Goal: Connect with others: Connect with others

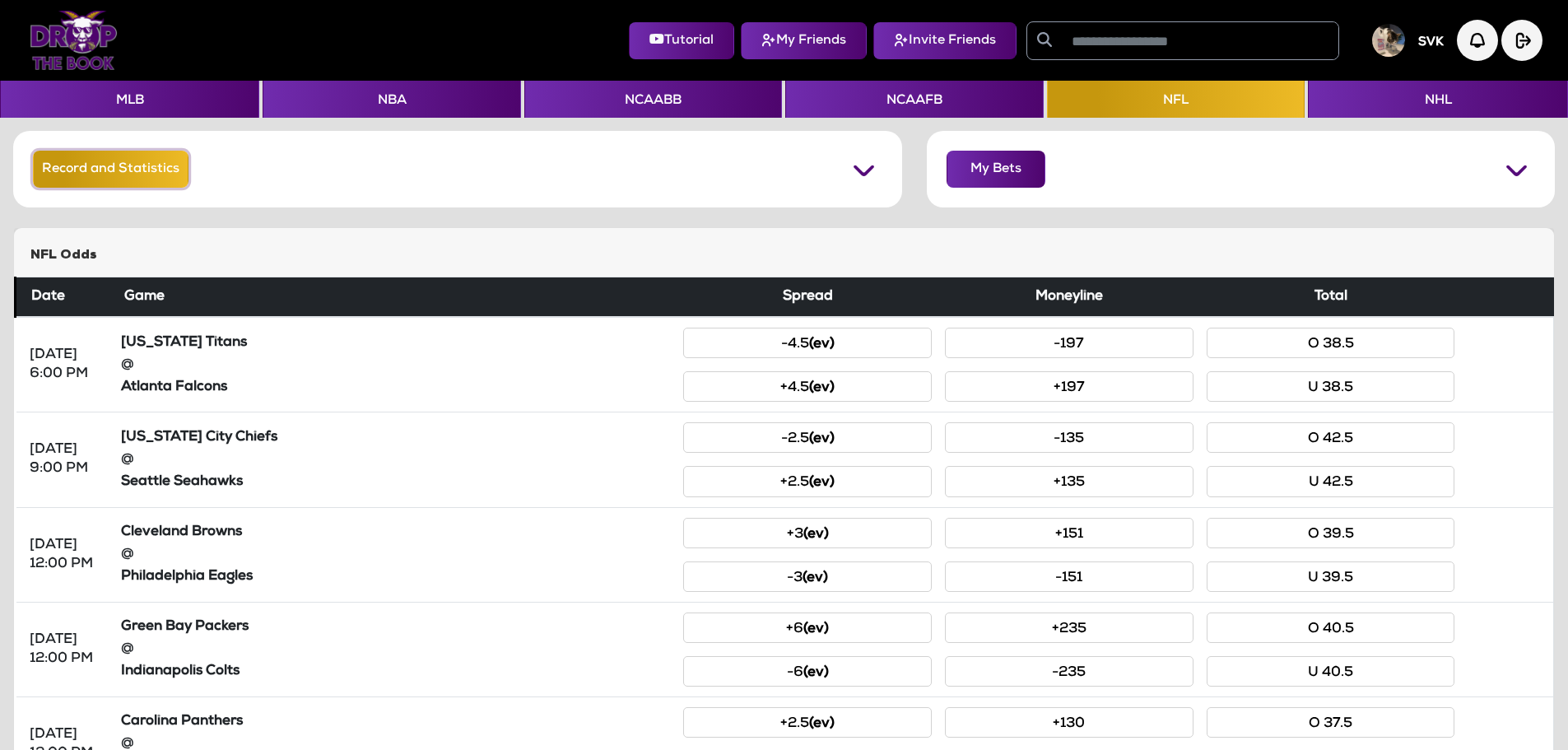
click at [165, 170] on button "Record and Statistics" at bounding box center [111, 168] width 156 height 37
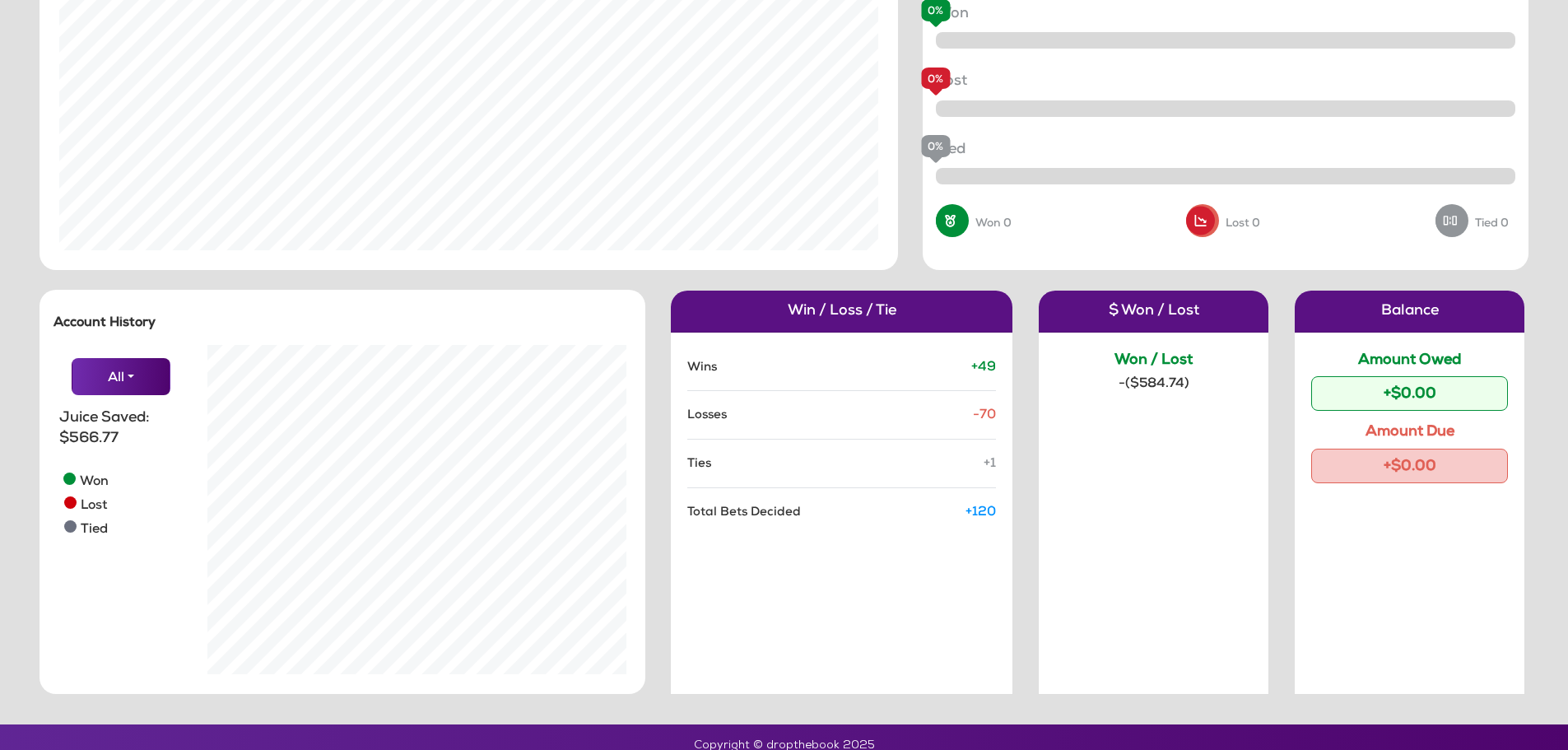
scroll to position [220, 0]
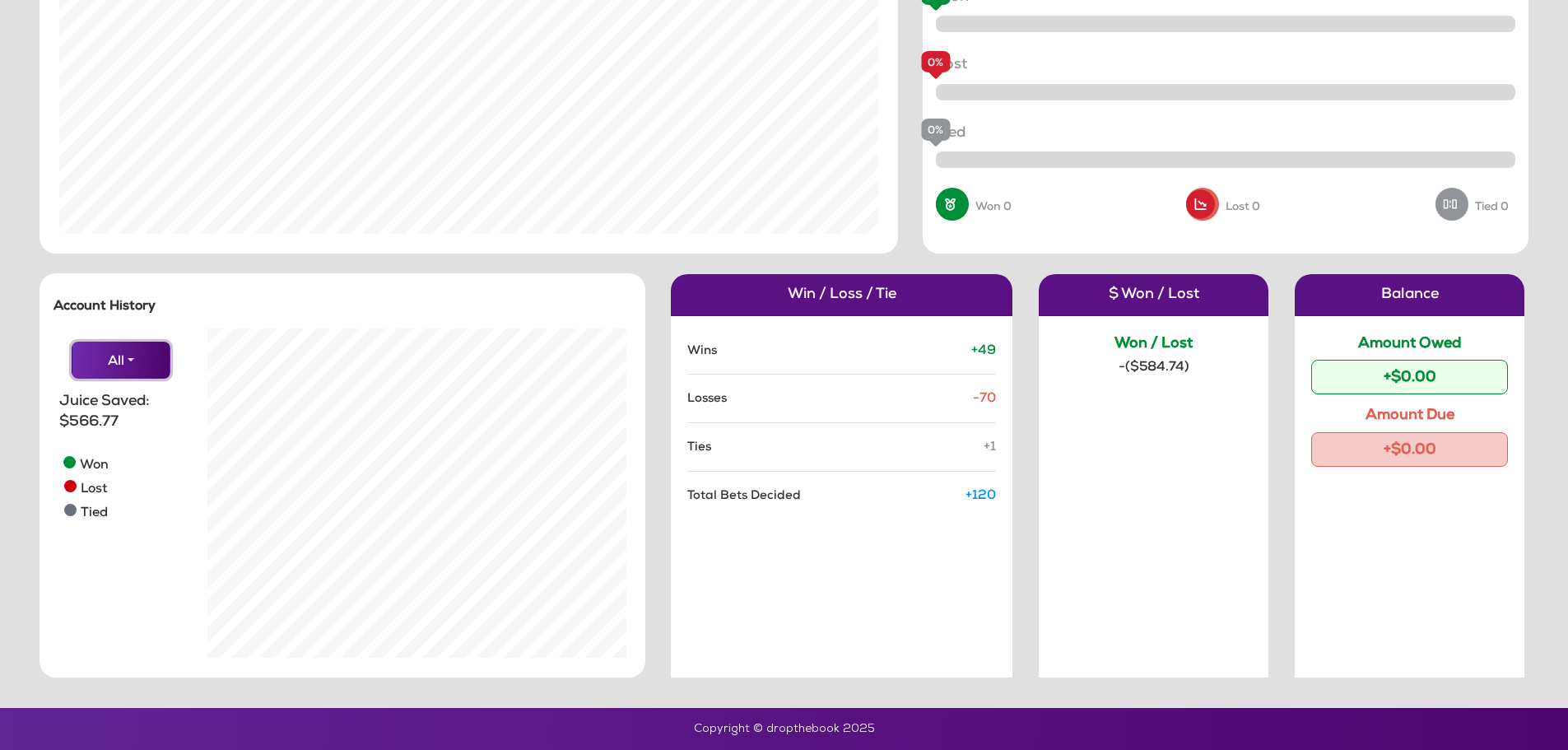
click at [123, 361] on button "All" at bounding box center [121, 360] width 98 height 37
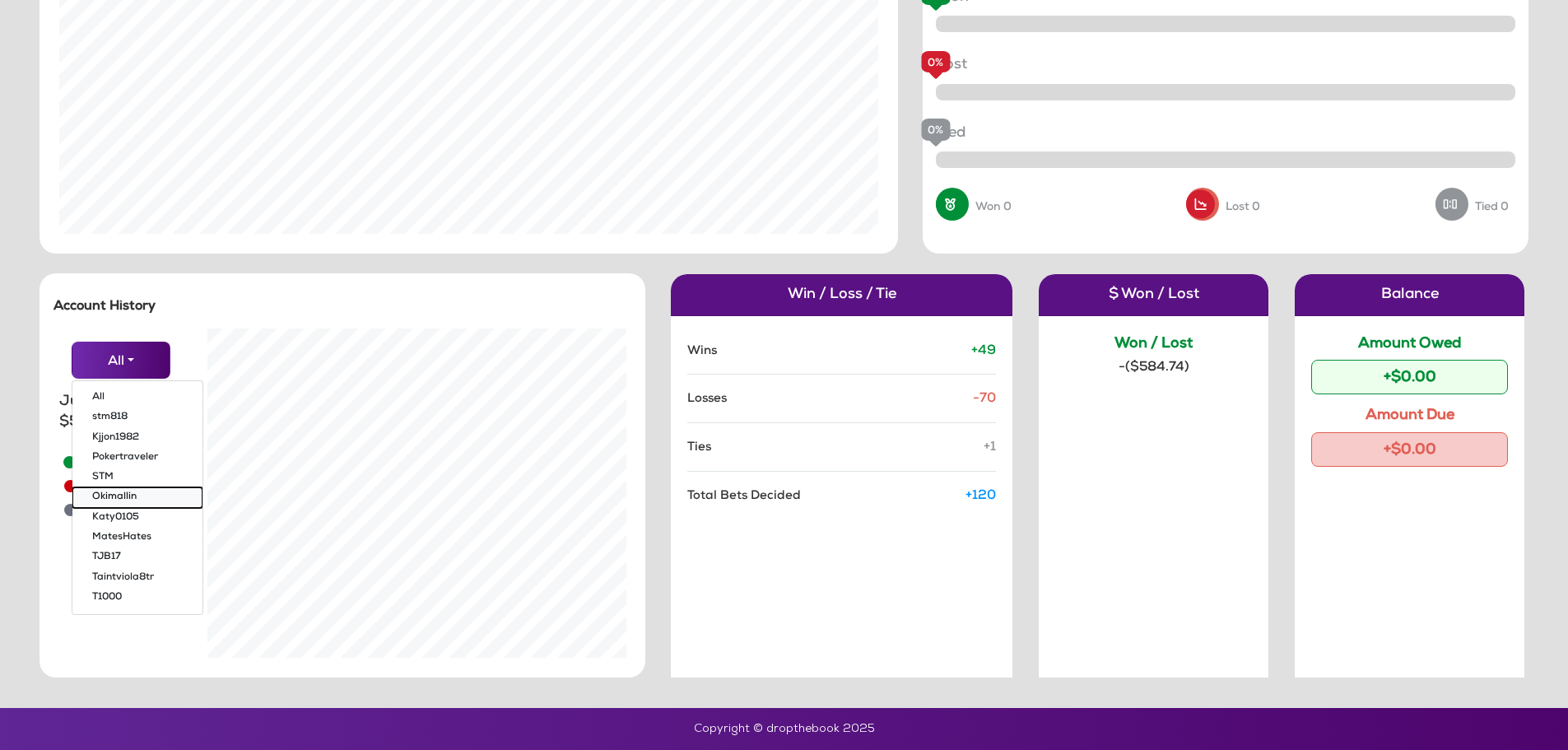
click at [113, 492] on button "Okimallin" at bounding box center [137, 499] width 130 height 20
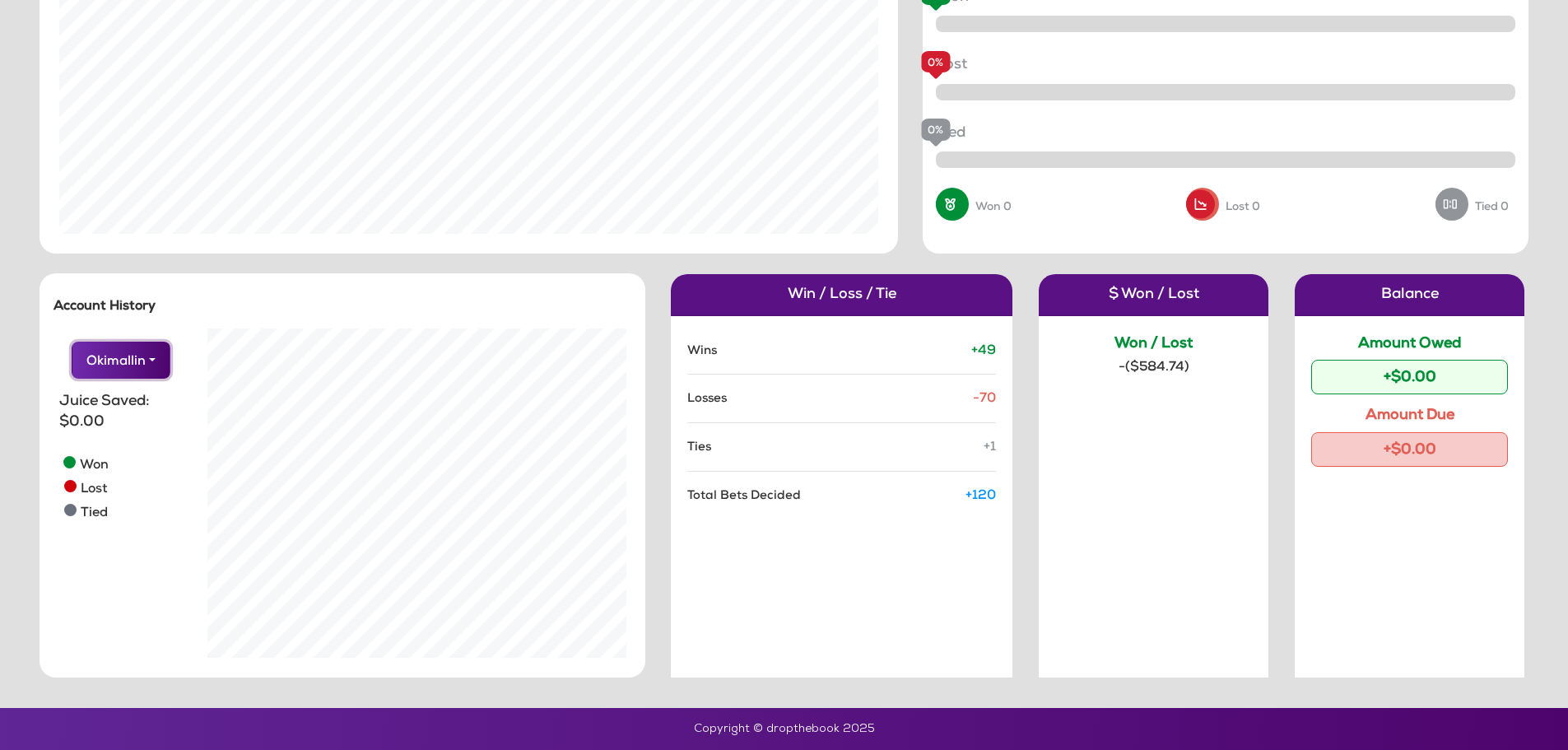
click at [151, 362] on button "Okimallin" at bounding box center [121, 360] width 98 height 37
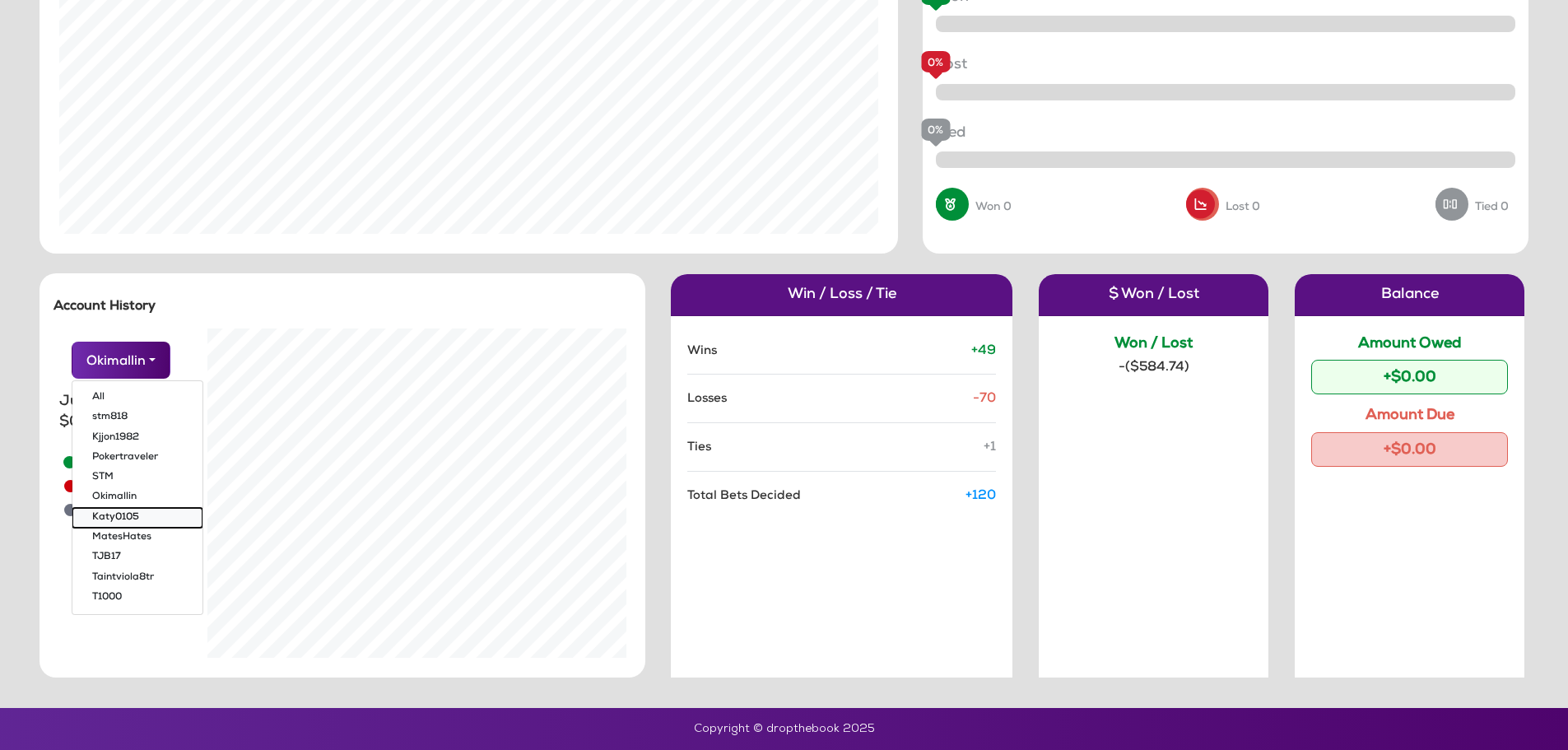
click at [125, 516] on button "Katy0105" at bounding box center [137, 518] width 130 height 20
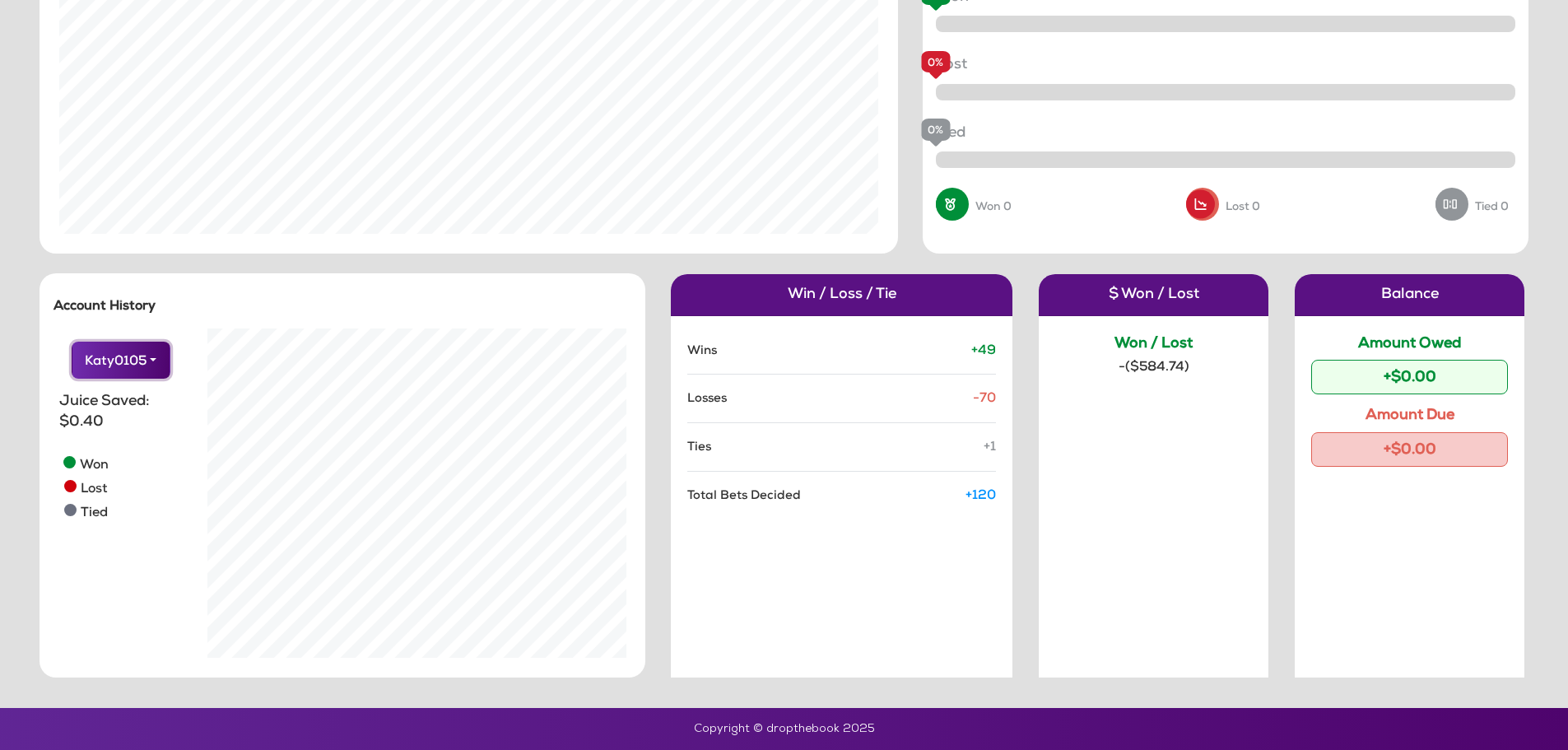
click at [151, 366] on button "Katy0105" at bounding box center [121, 360] width 98 height 37
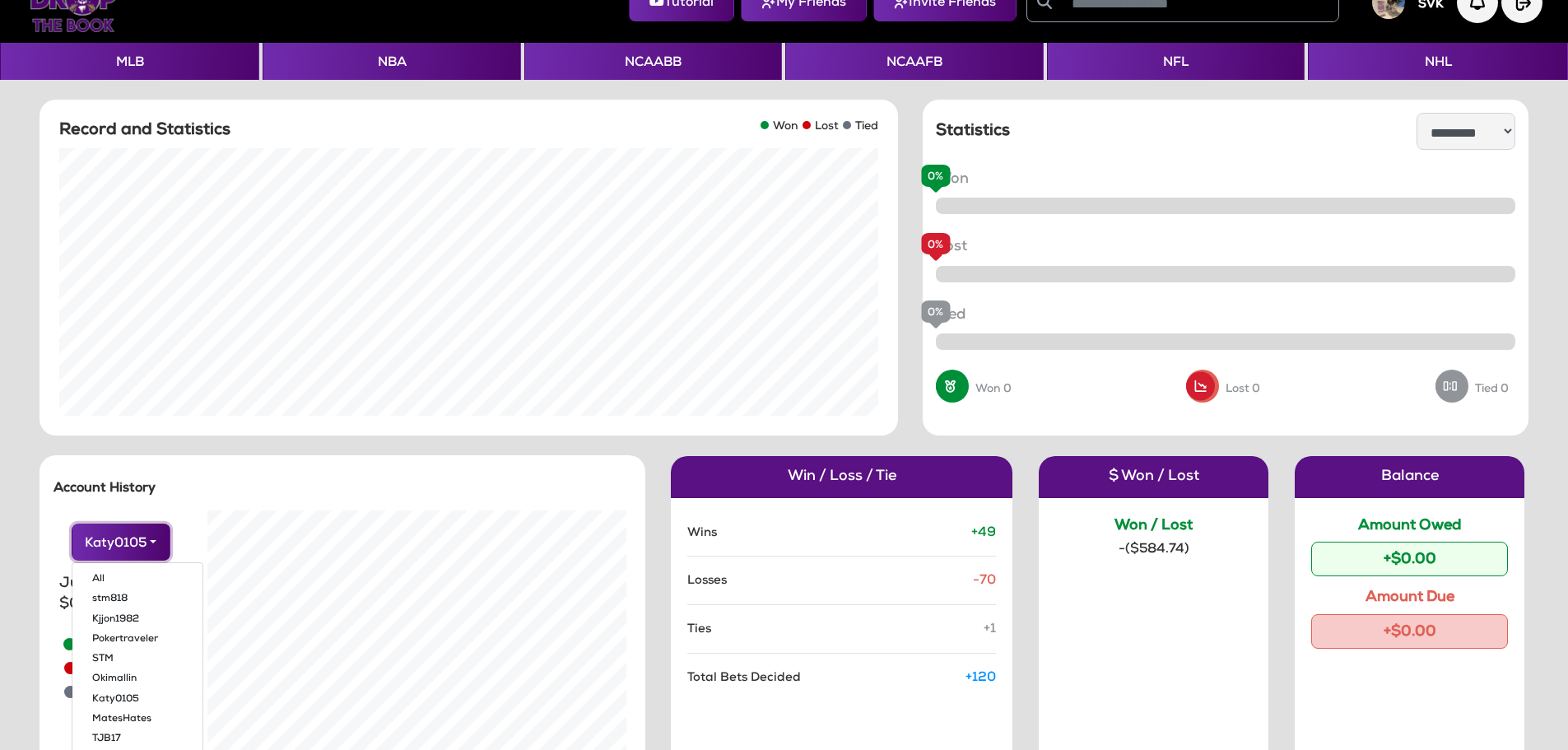
scroll to position [0, 0]
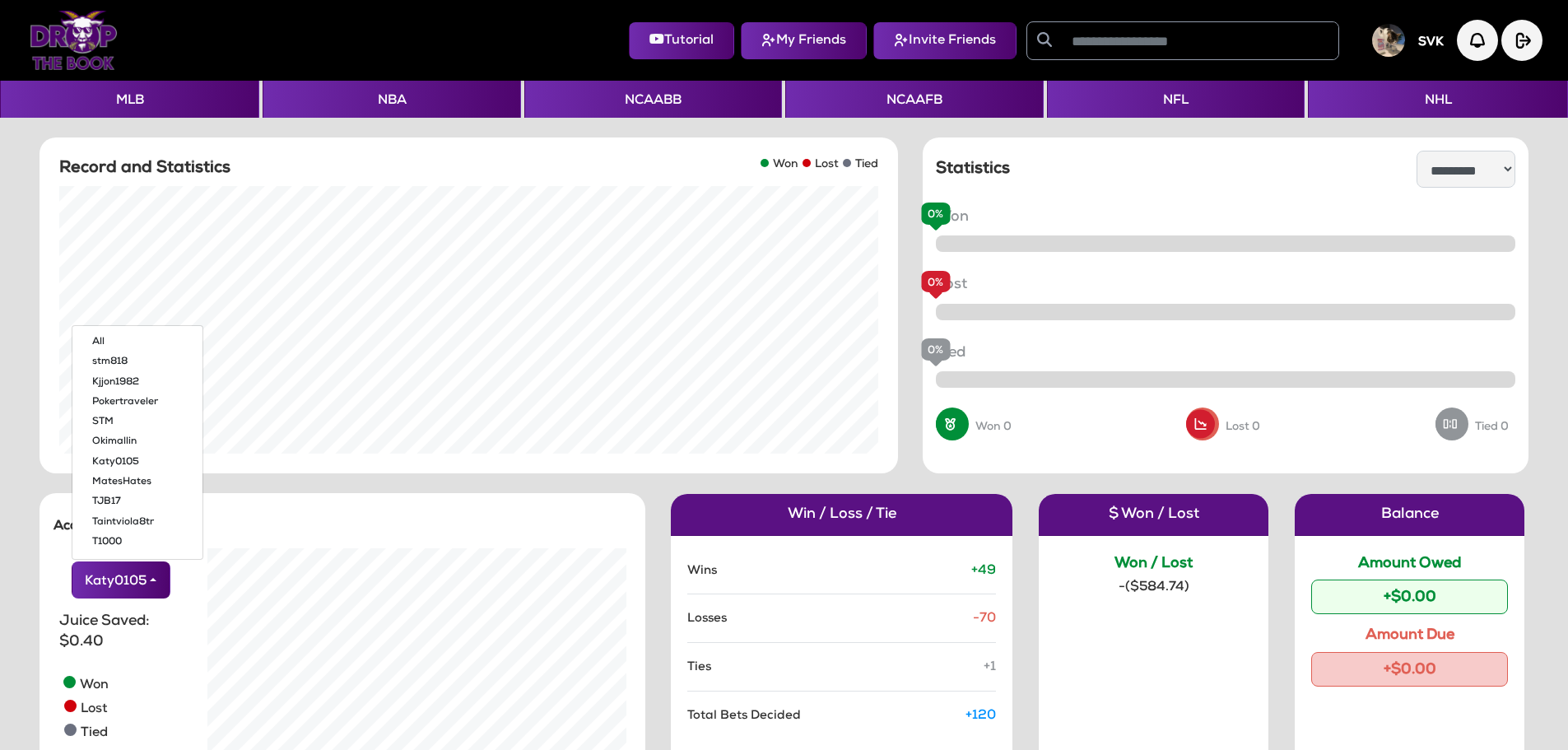
click at [1404, 38] on img at bounding box center [1388, 40] width 33 height 33
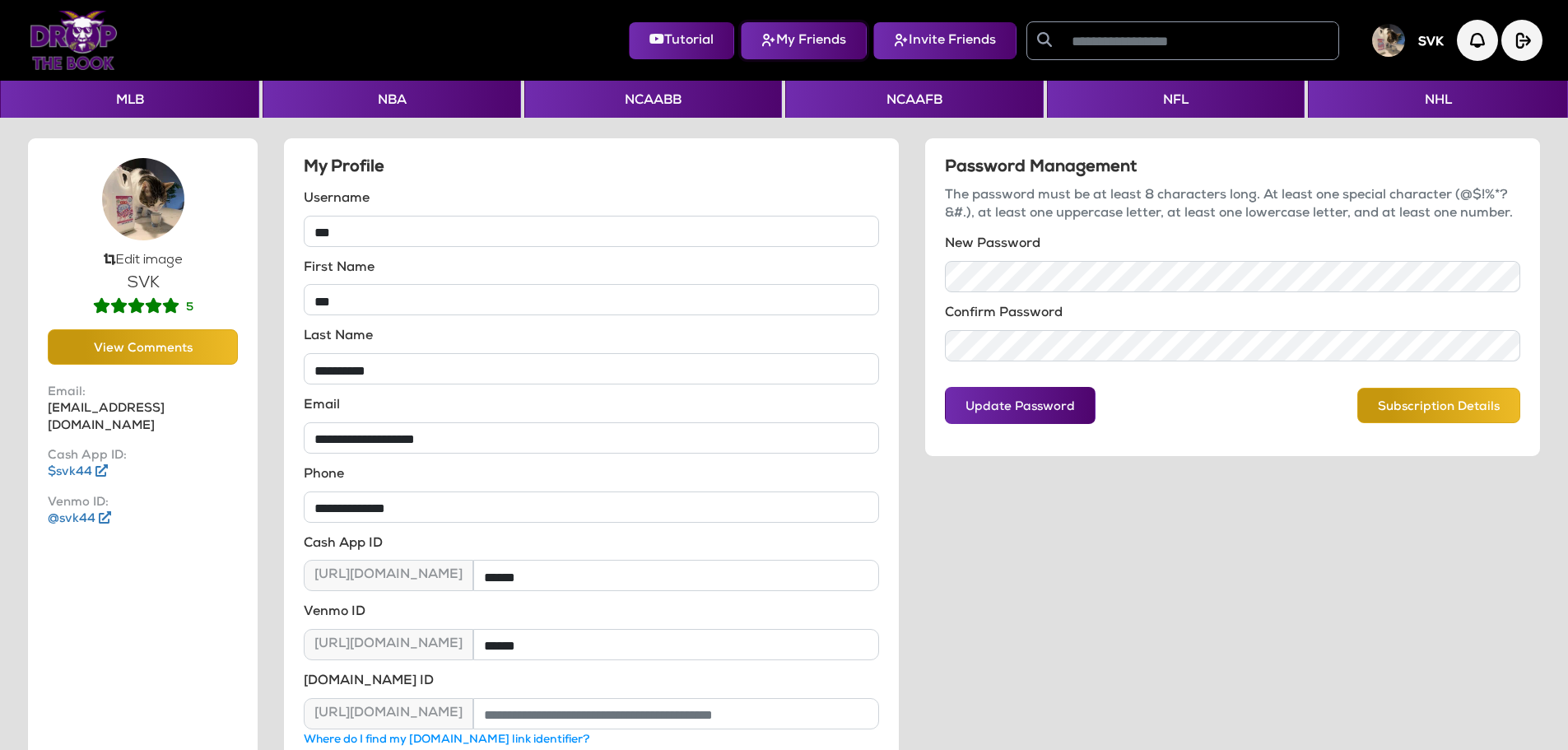
click at [762, 42] on img at bounding box center [768, 40] width 15 height 13
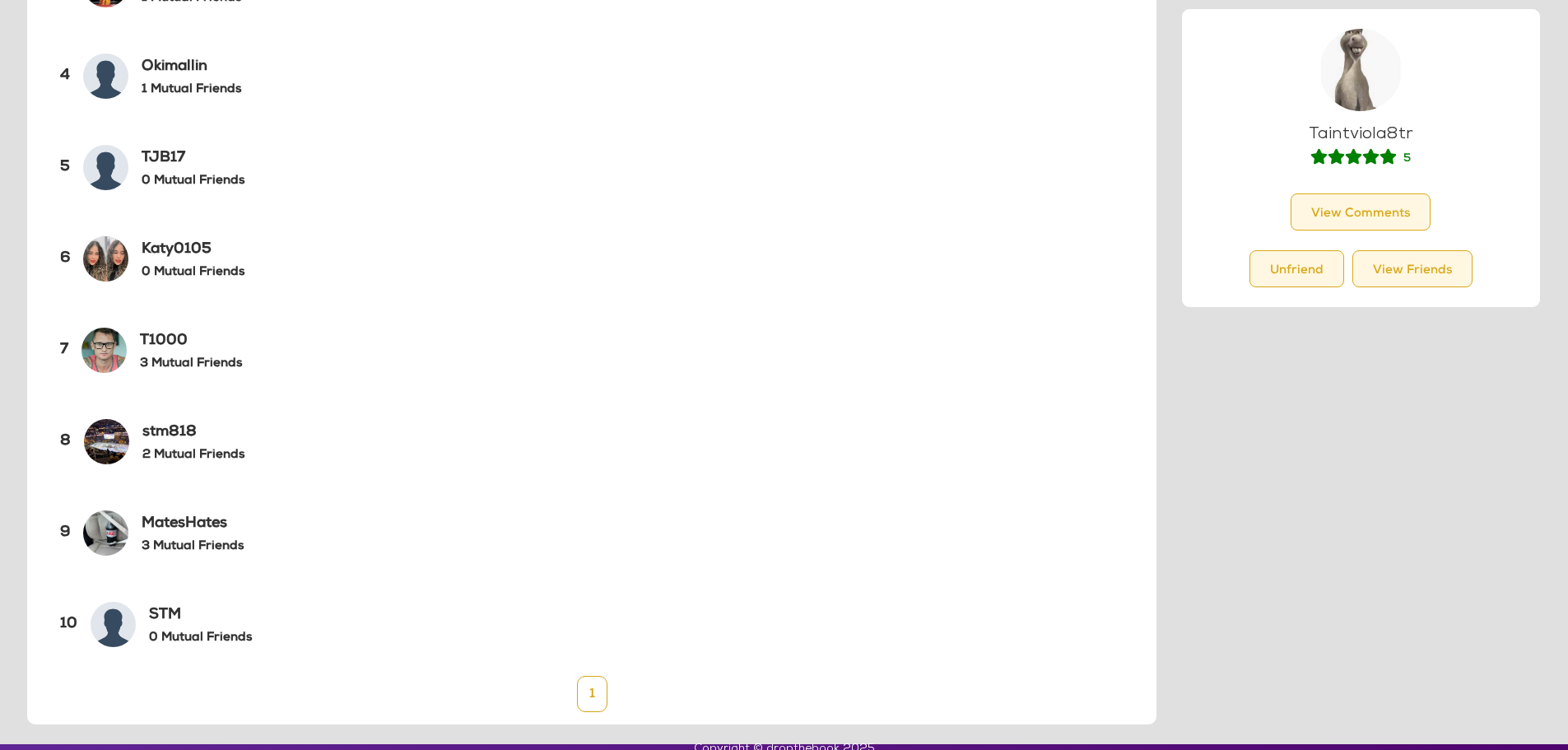
scroll to position [482, 0]
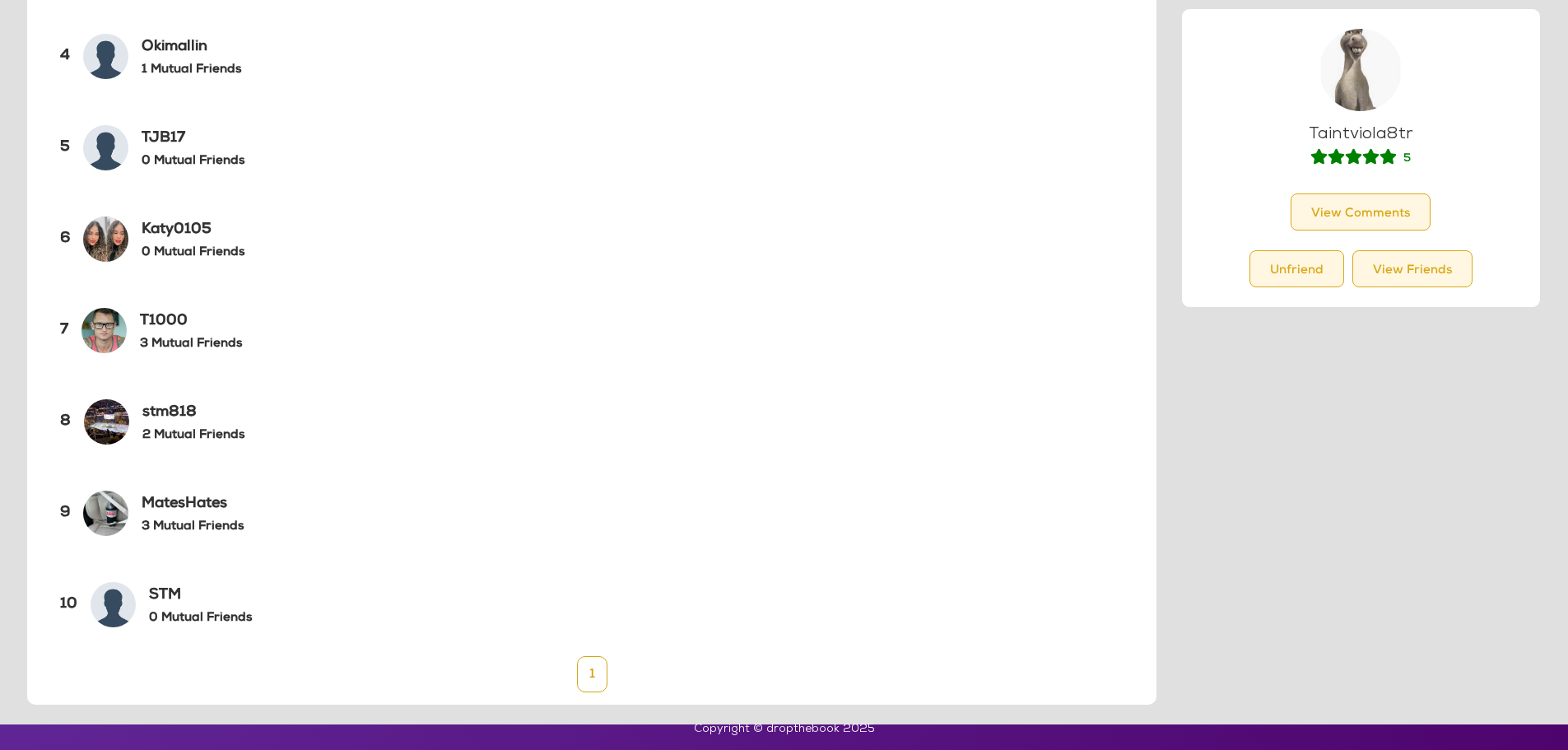
click at [107, 417] on img at bounding box center [106, 422] width 46 height 46
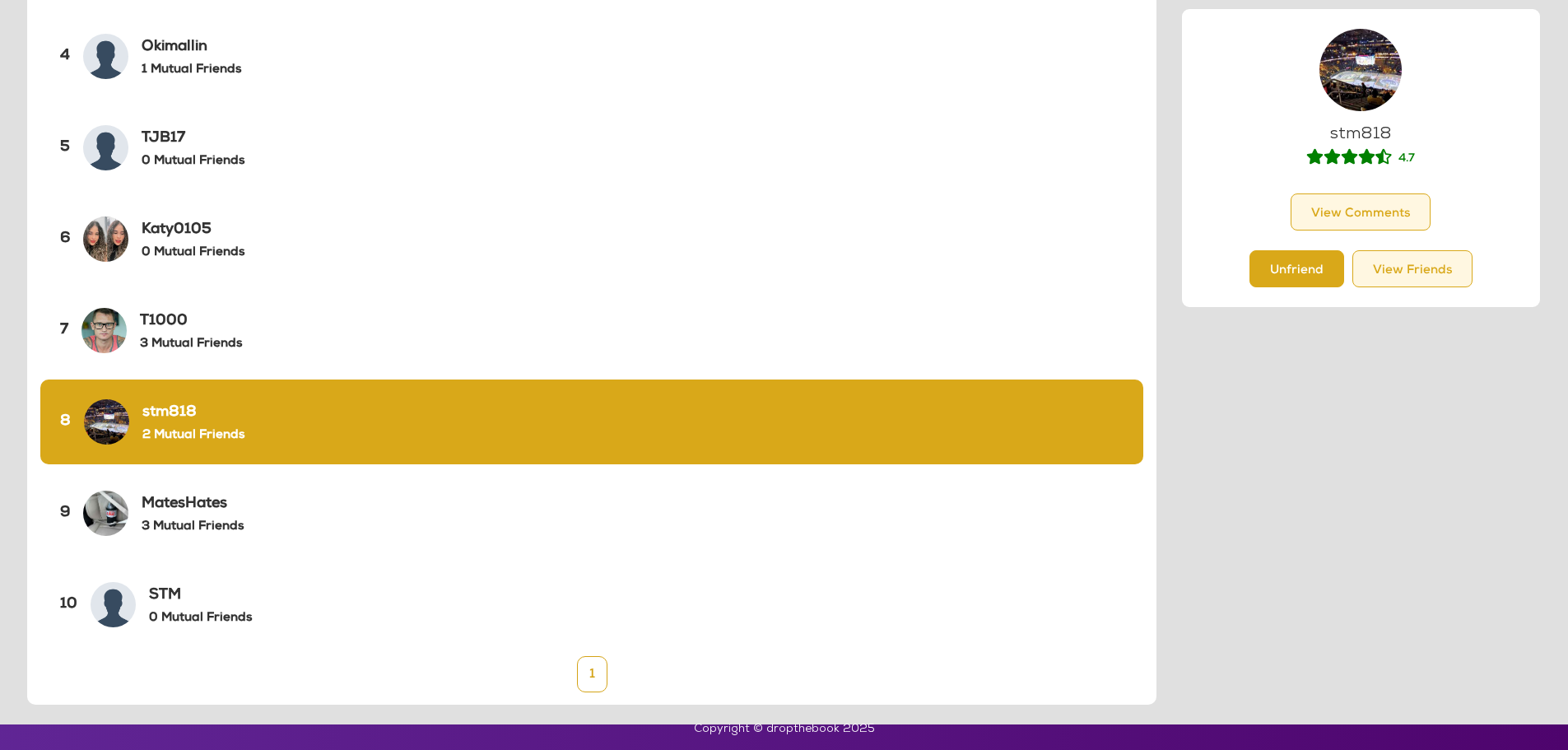
click at [1299, 272] on button "Unfriend" at bounding box center [1297, 268] width 95 height 37
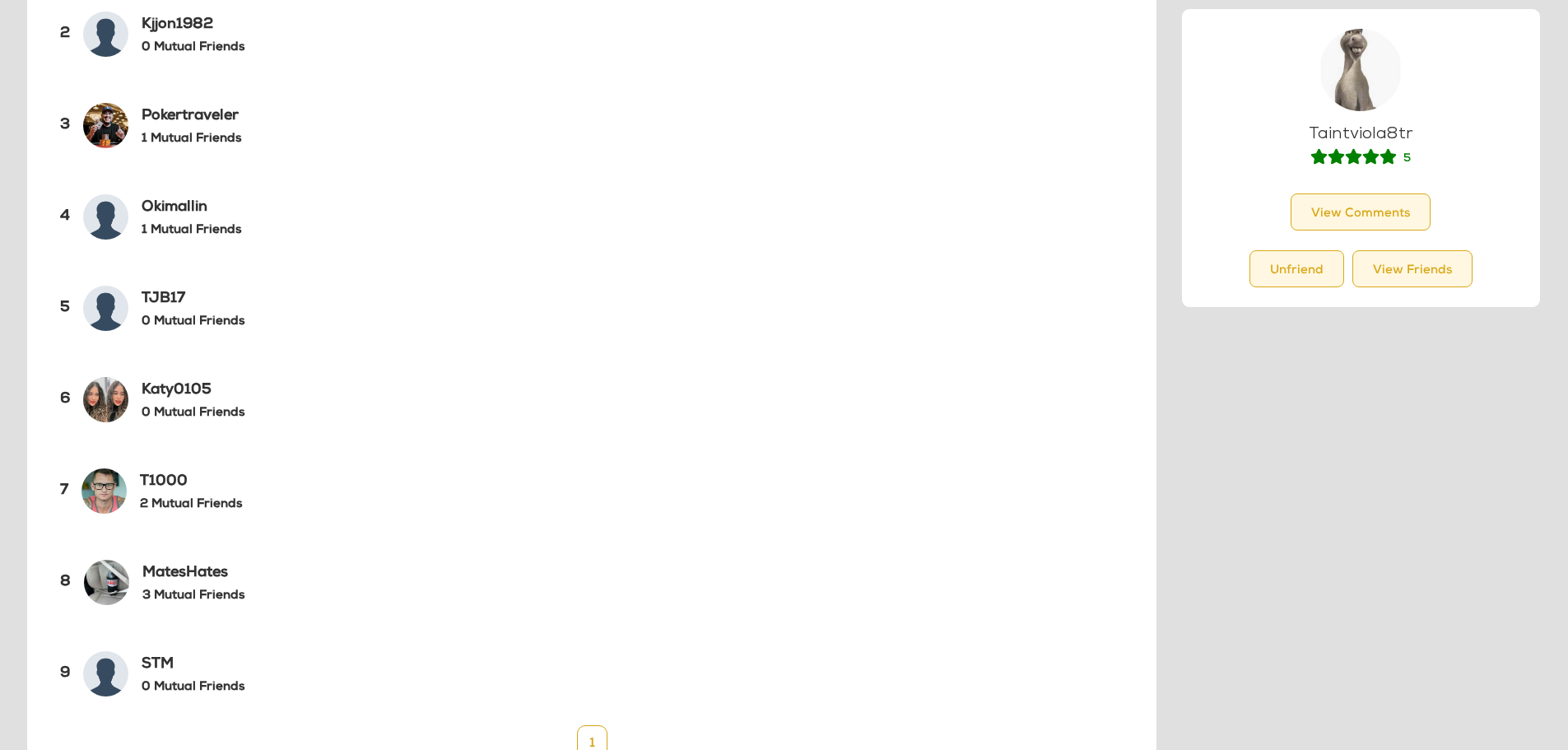
scroll to position [391, 0]
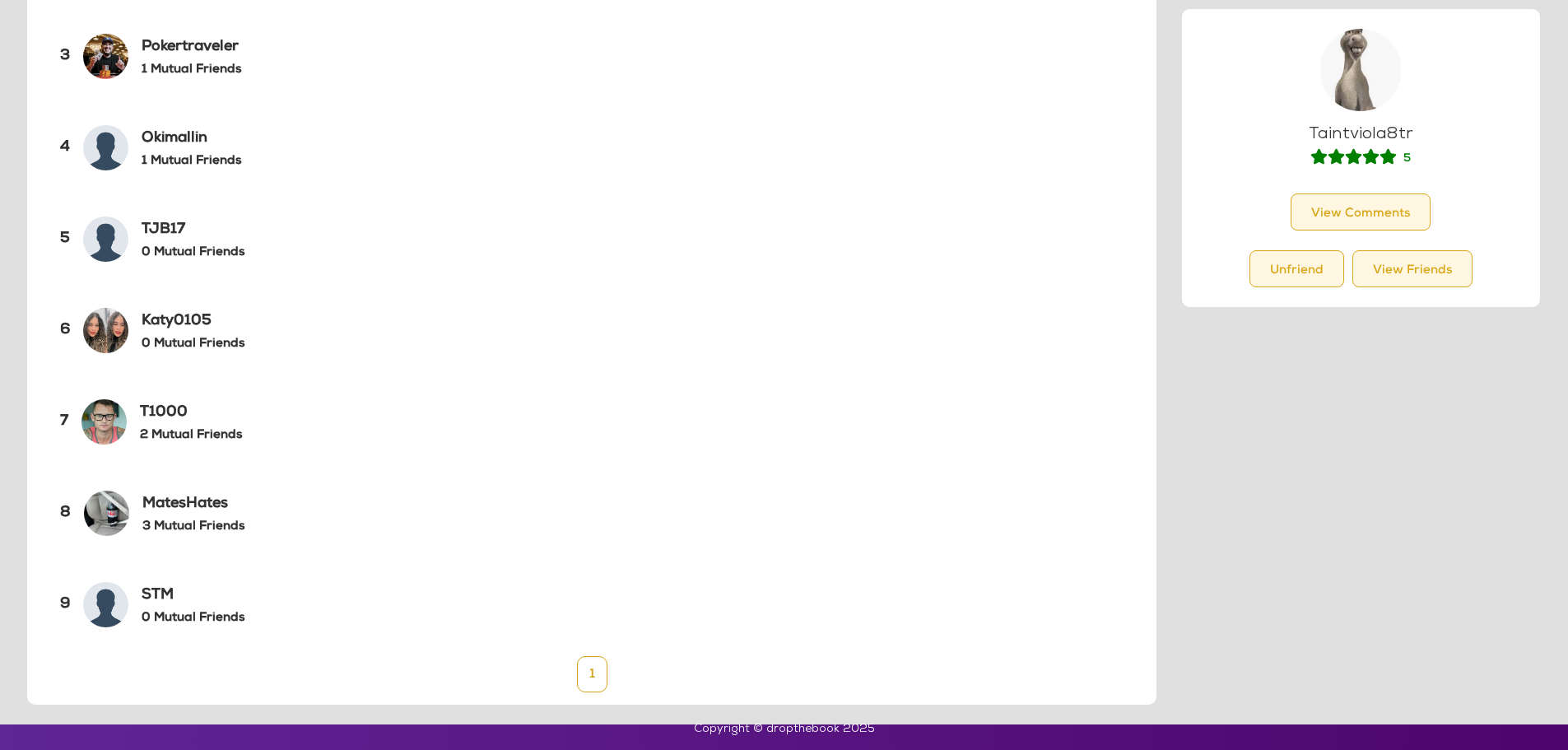
click at [120, 608] on img at bounding box center [106, 604] width 46 height 46
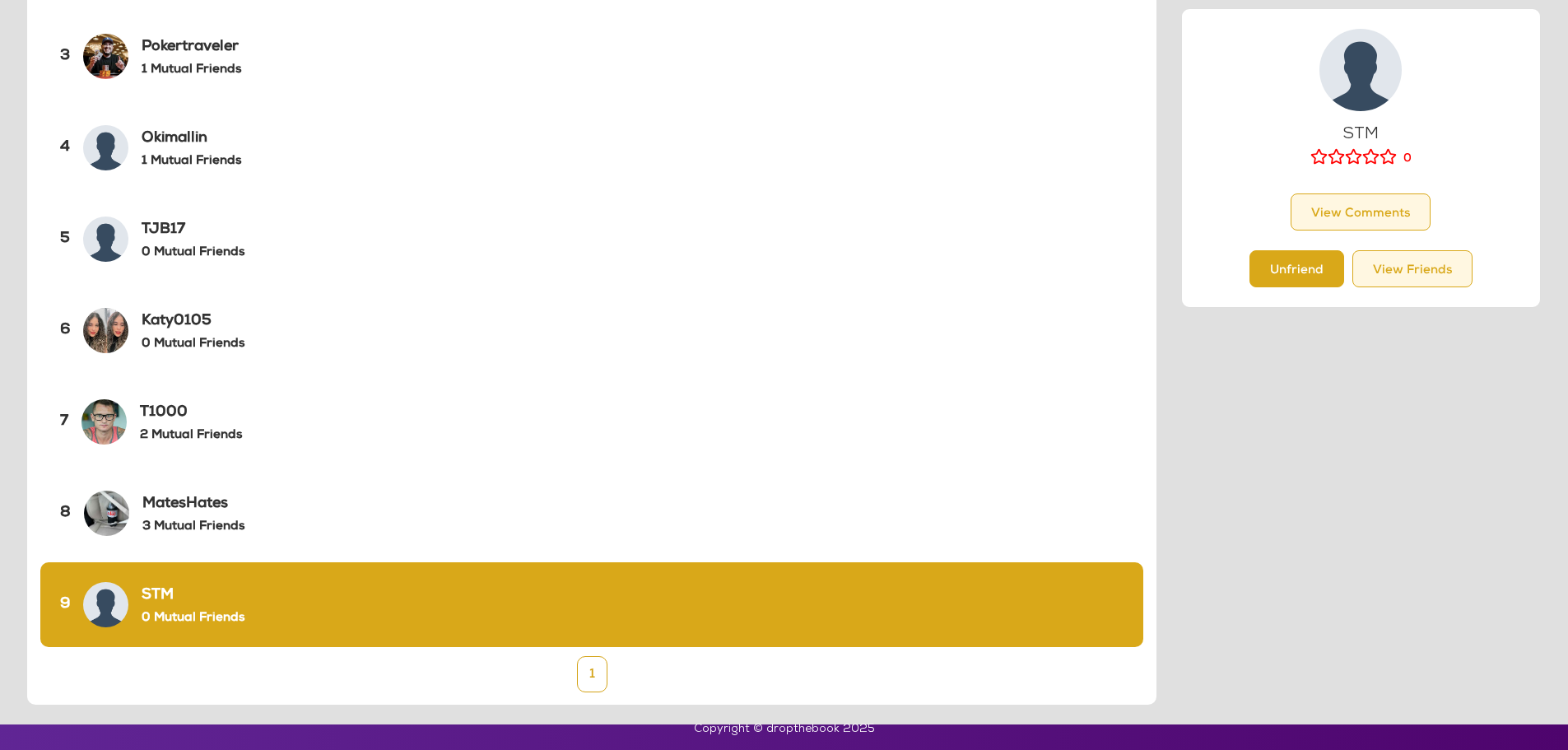
click at [1301, 272] on button "Unfriend" at bounding box center [1297, 268] width 95 height 37
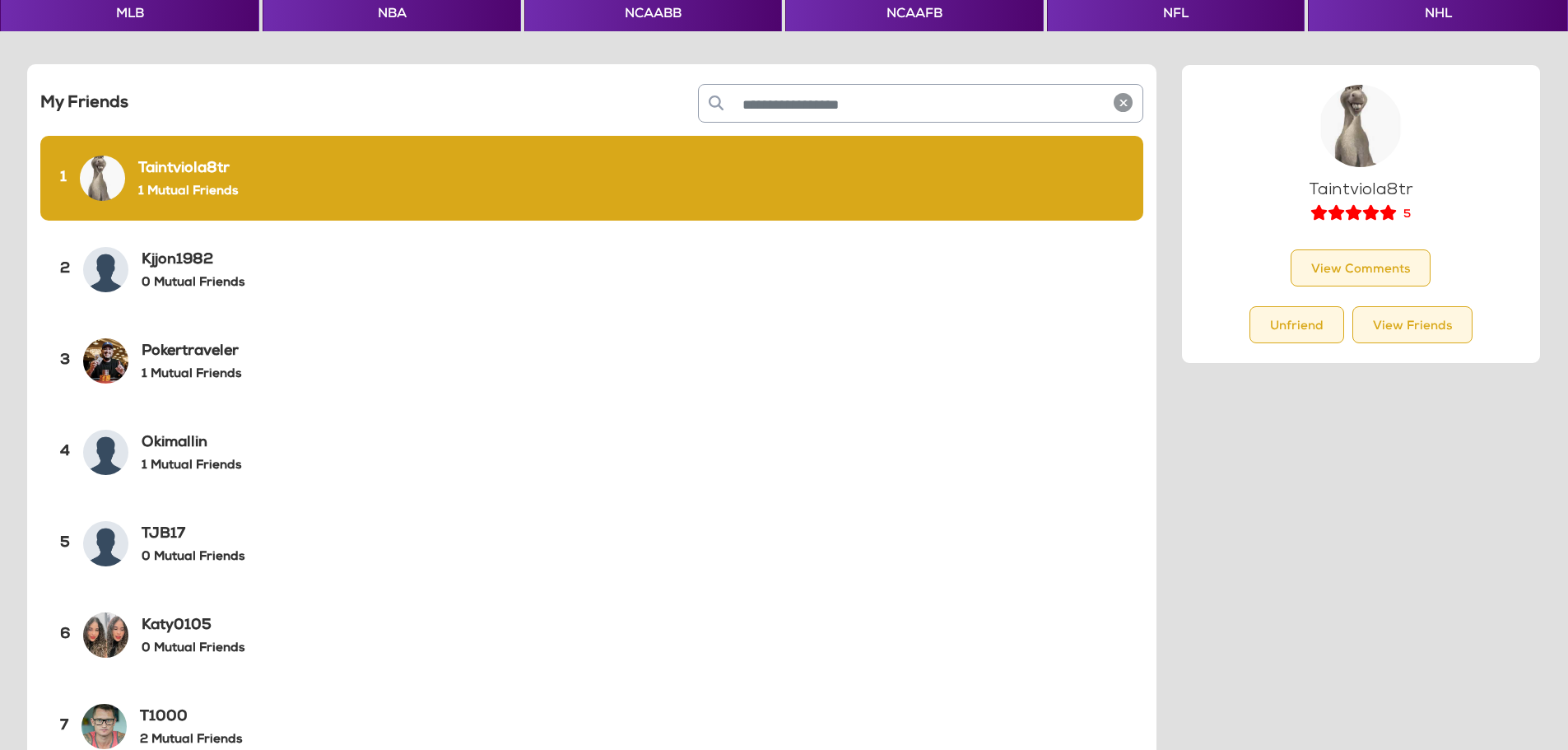
scroll to position [82, 0]
